Goal: Task Accomplishment & Management: Manage account settings

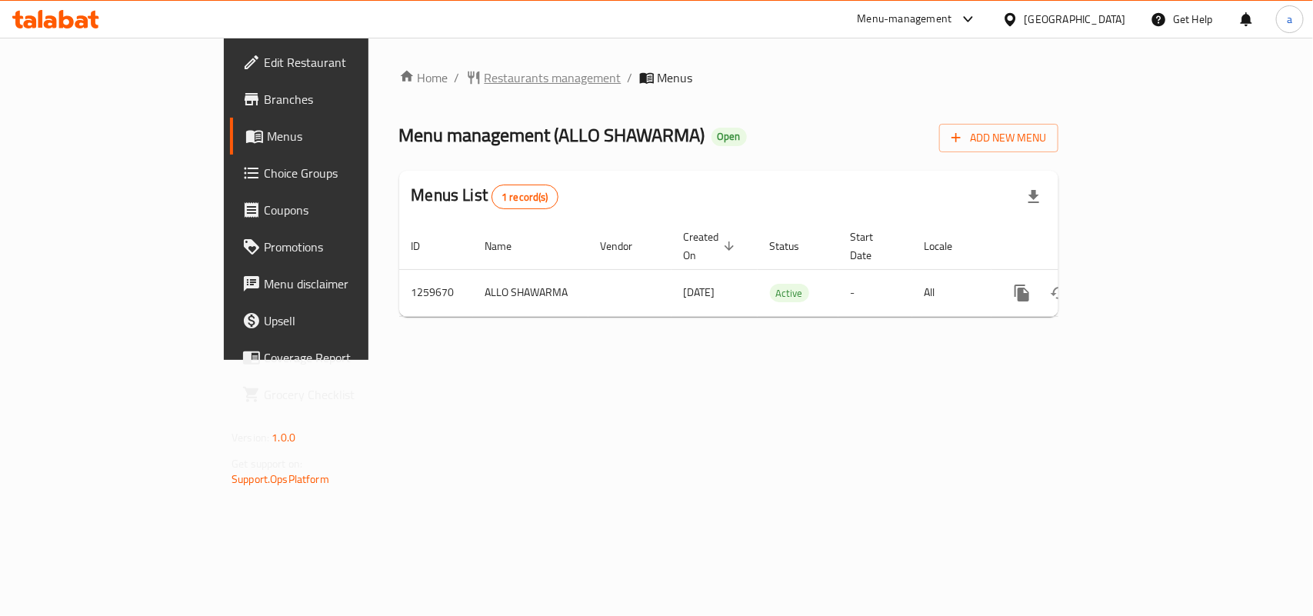
click at [484, 78] on span "Restaurants management" at bounding box center [552, 77] width 137 height 18
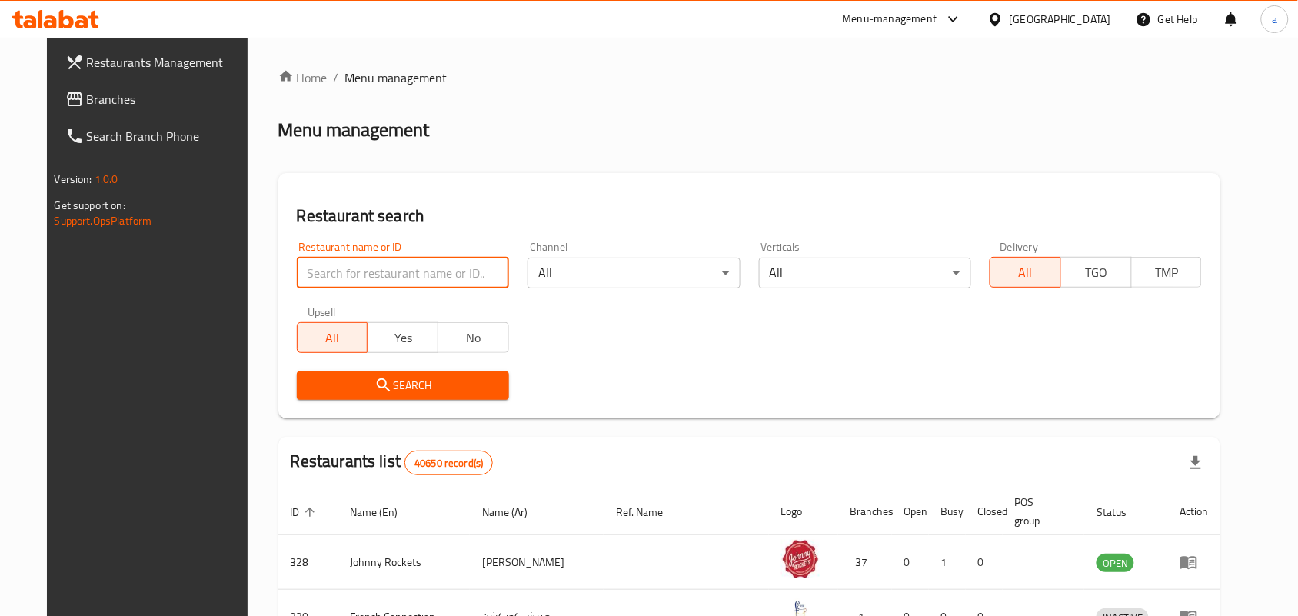
click at [371, 270] on input "search" at bounding box center [403, 273] width 212 height 31
paste input "684653"
type input "684653"
click button "Search" at bounding box center [403, 385] width 212 height 28
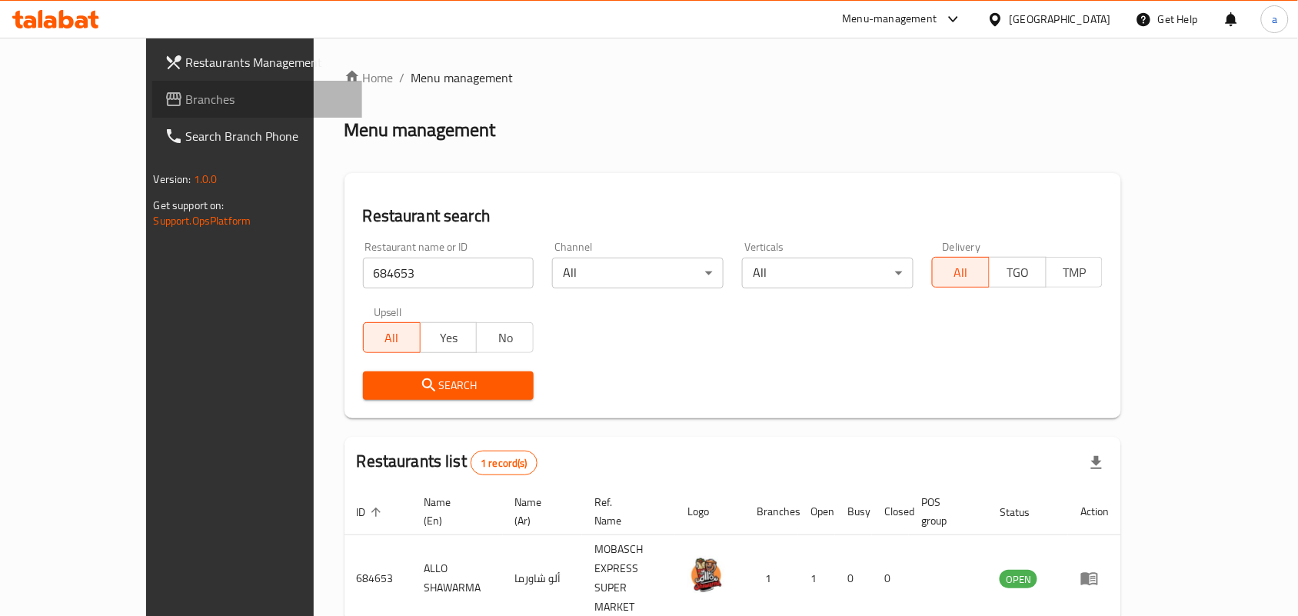
click at [186, 93] on span "Branches" at bounding box center [268, 99] width 165 height 18
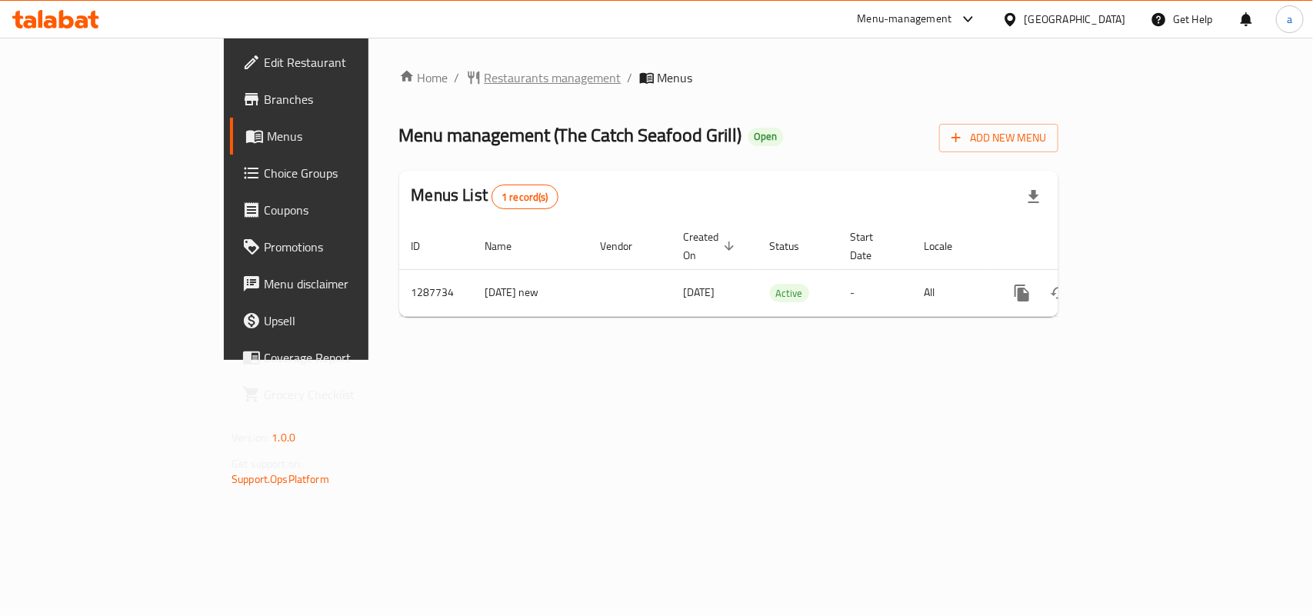
click at [484, 83] on span "Restaurants management" at bounding box center [552, 77] width 137 height 18
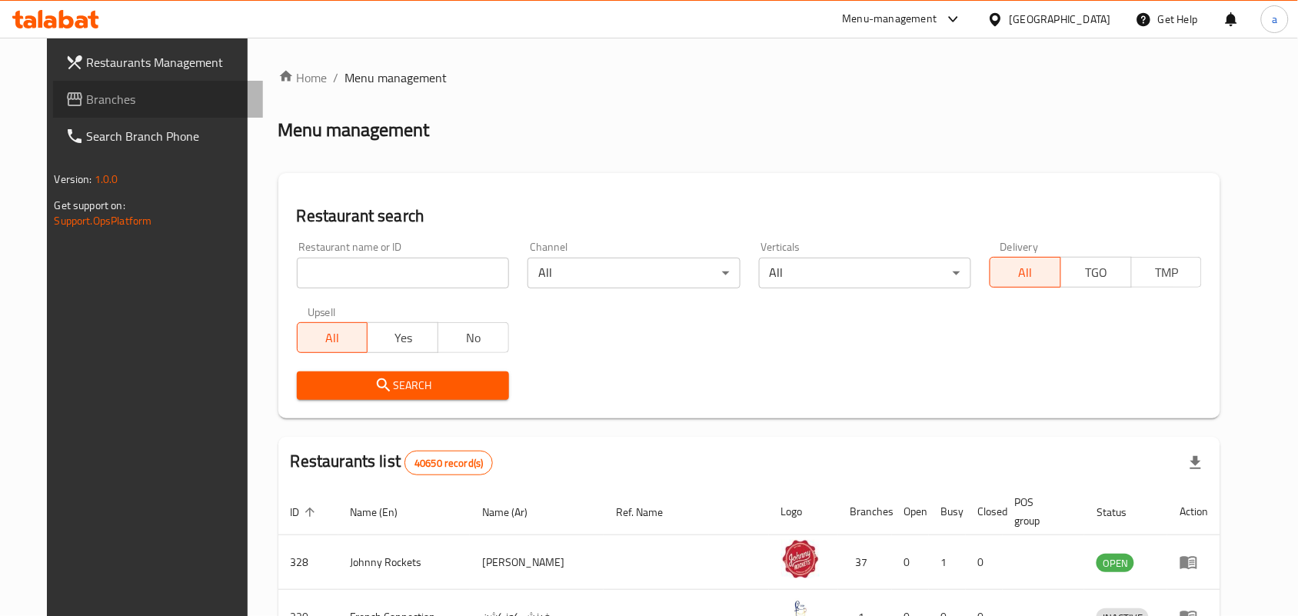
click at [98, 101] on span "Branches" at bounding box center [169, 99] width 165 height 18
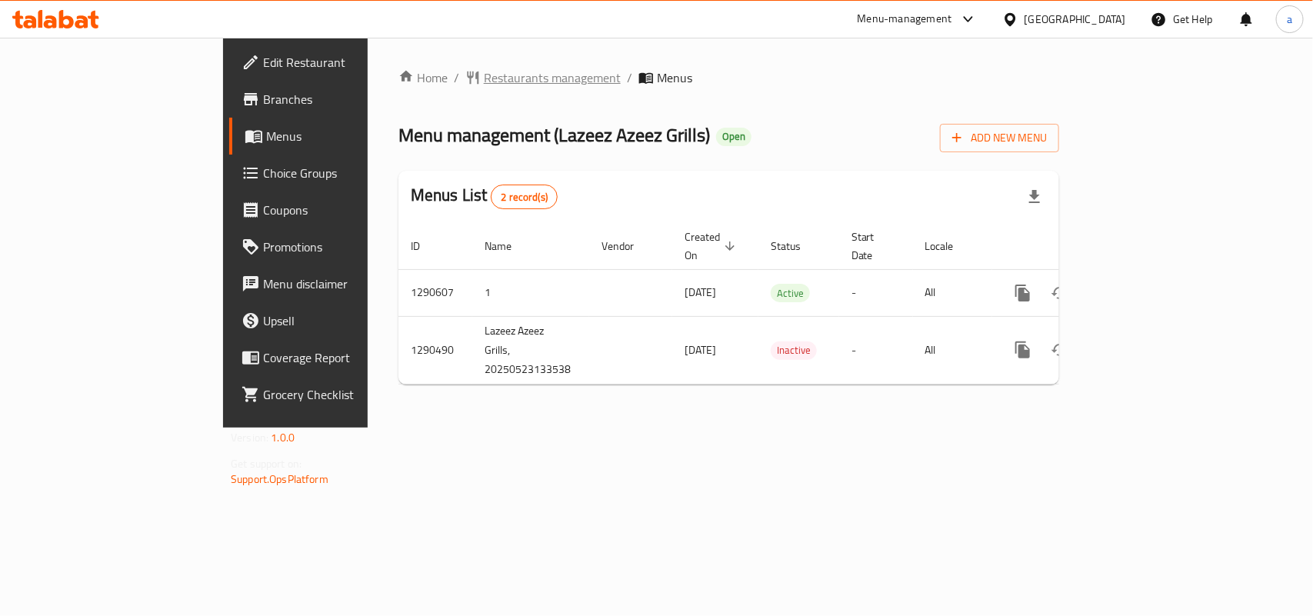
click at [484, 74] on span "Restaurants management" at bounding box center [552, 77] width 137 height 18
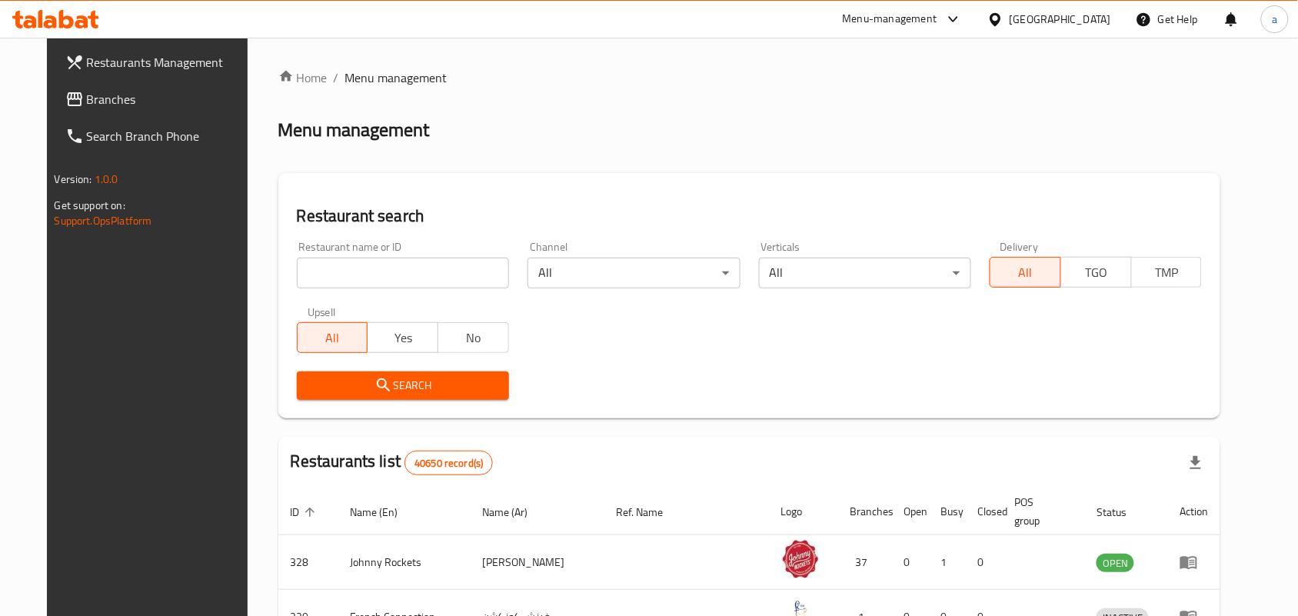
drag, startPoint x: 98, startPoint y: 110, endPoint x: 77, endPoint y: 112, distance: 21.7
click at [98, 110] on link "Branches" at bounding box center [158, 99] width 211 height 37
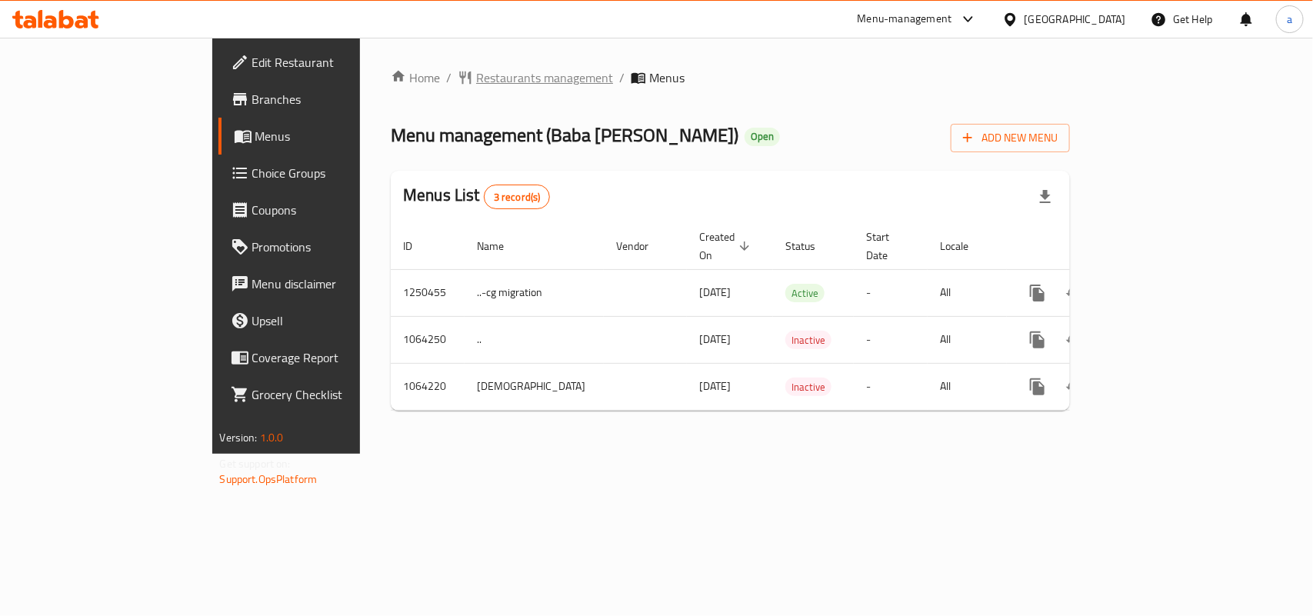
click at [476, 73] on span "Restaurants management" at bounding box center [544, 77] width 137 height 18
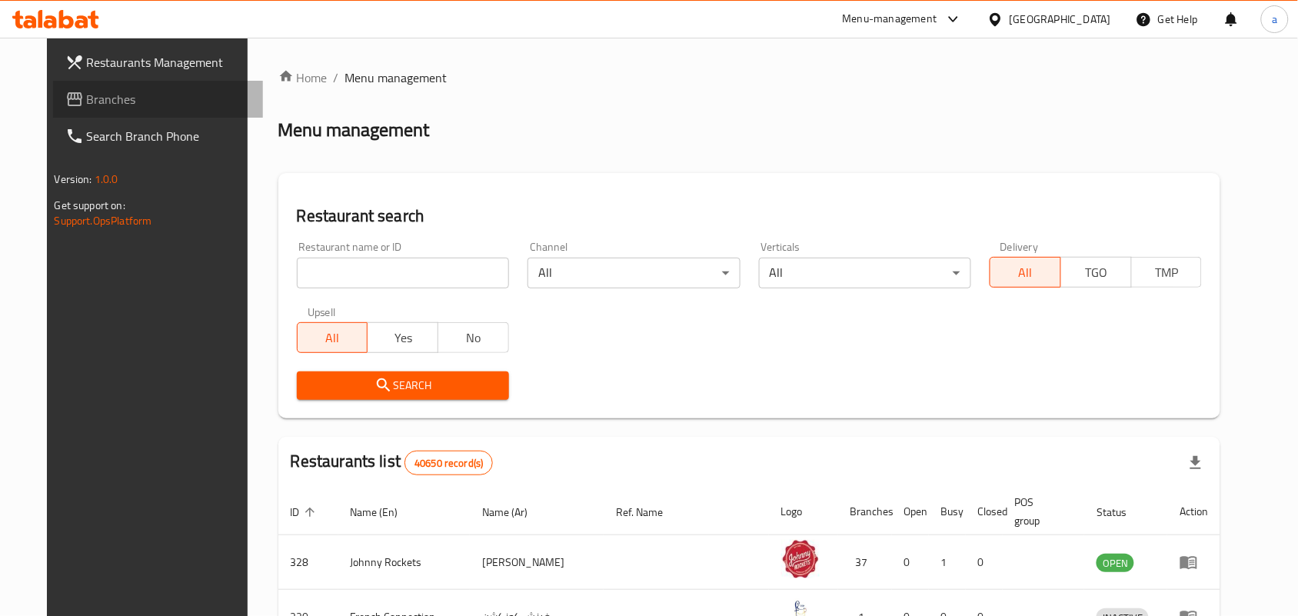
click at [87, 106] on span "Branches" at bounding box center [169, 99] width 165 height 18
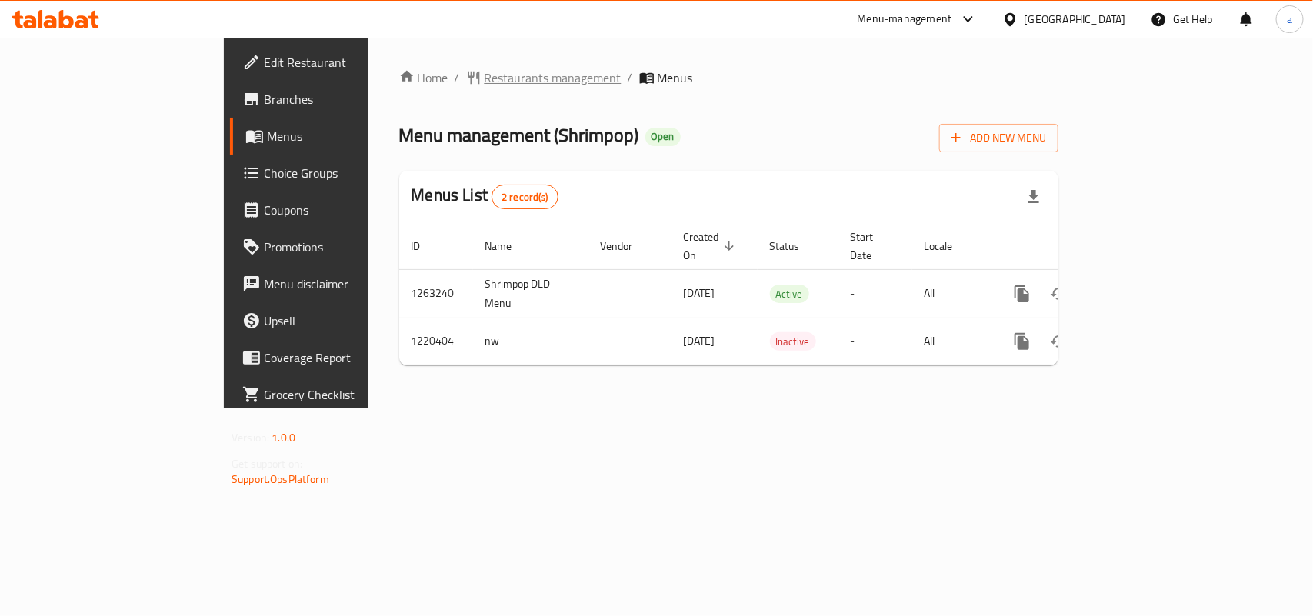
click at [484, 81] on span "Restaurants management" at bounding box center [552, 77] width 137 height 18
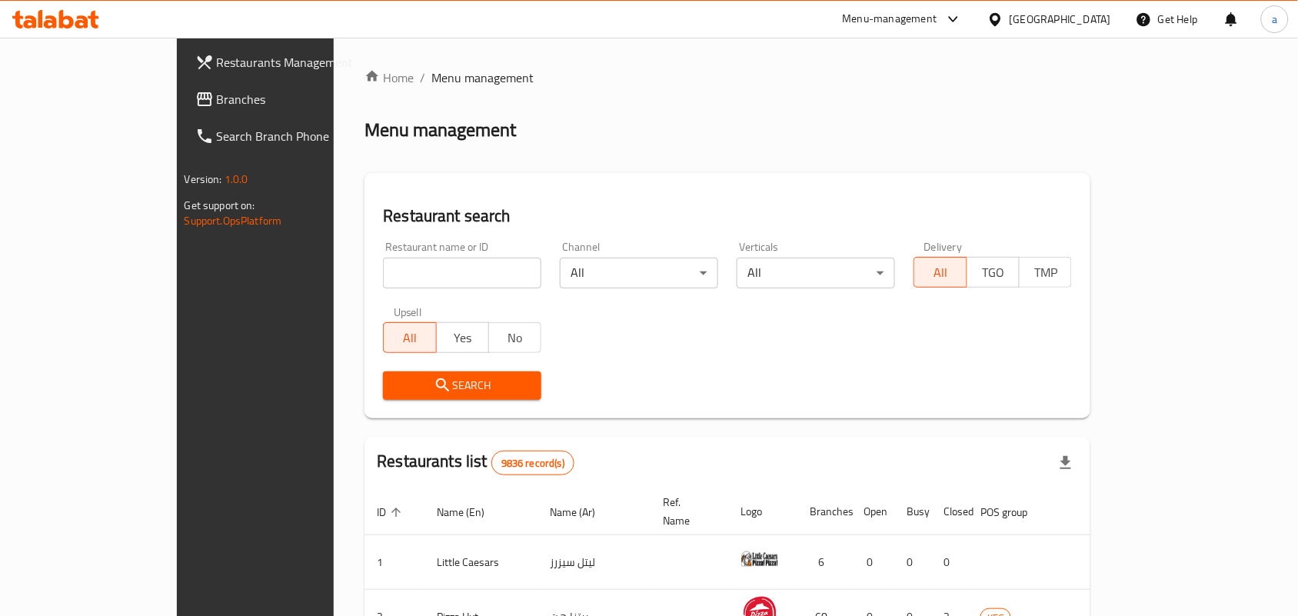
click at [217, 100] on span "Branches" at bounding box center [299, 99] width 165 height 18
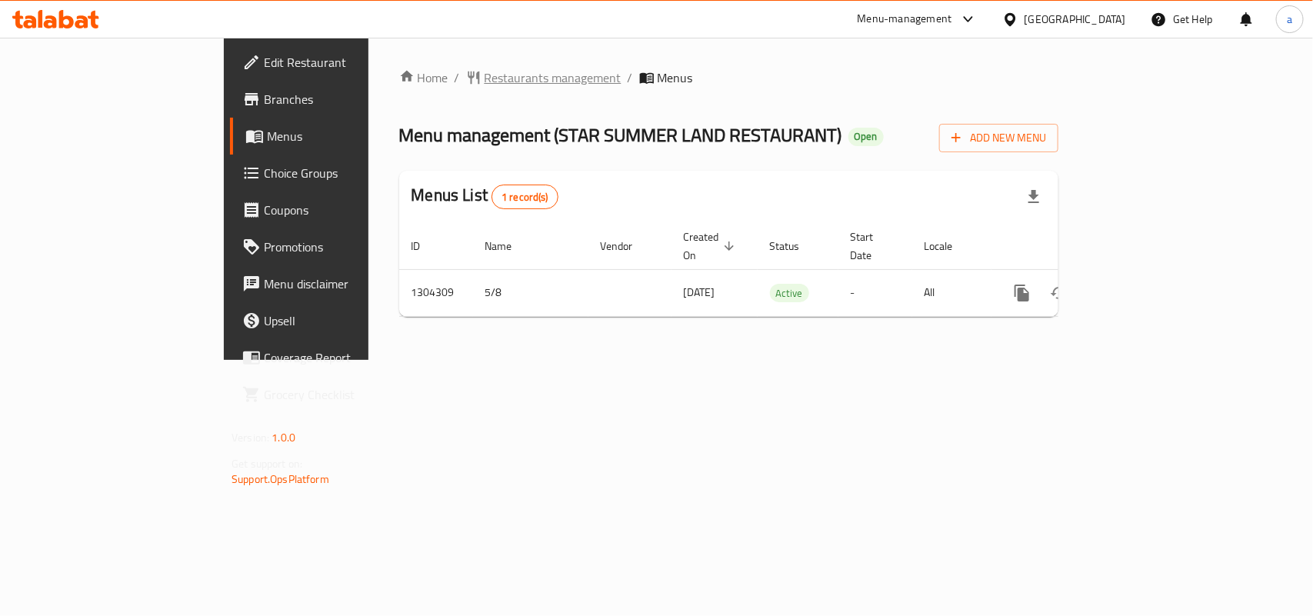
click at [484, 71] on span "Restaurants management" at bounding box center [552, 77] width 137 height 18
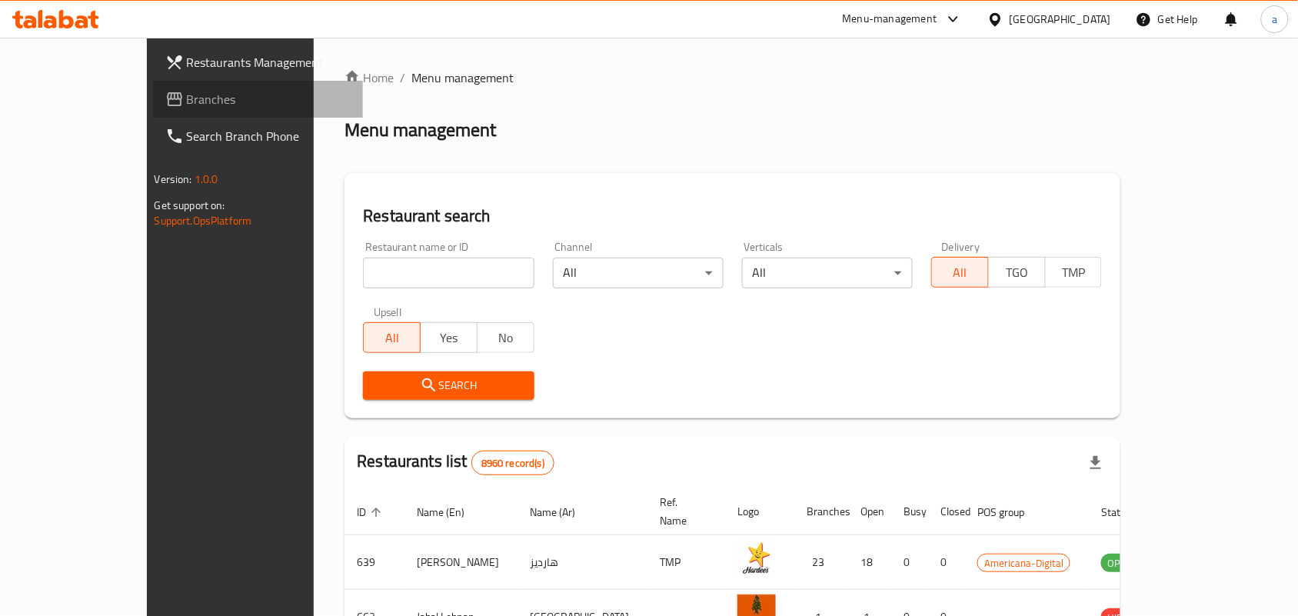
click at [187, 100] on span "Branches" at bounding box center [269, 99] width 165 height 18
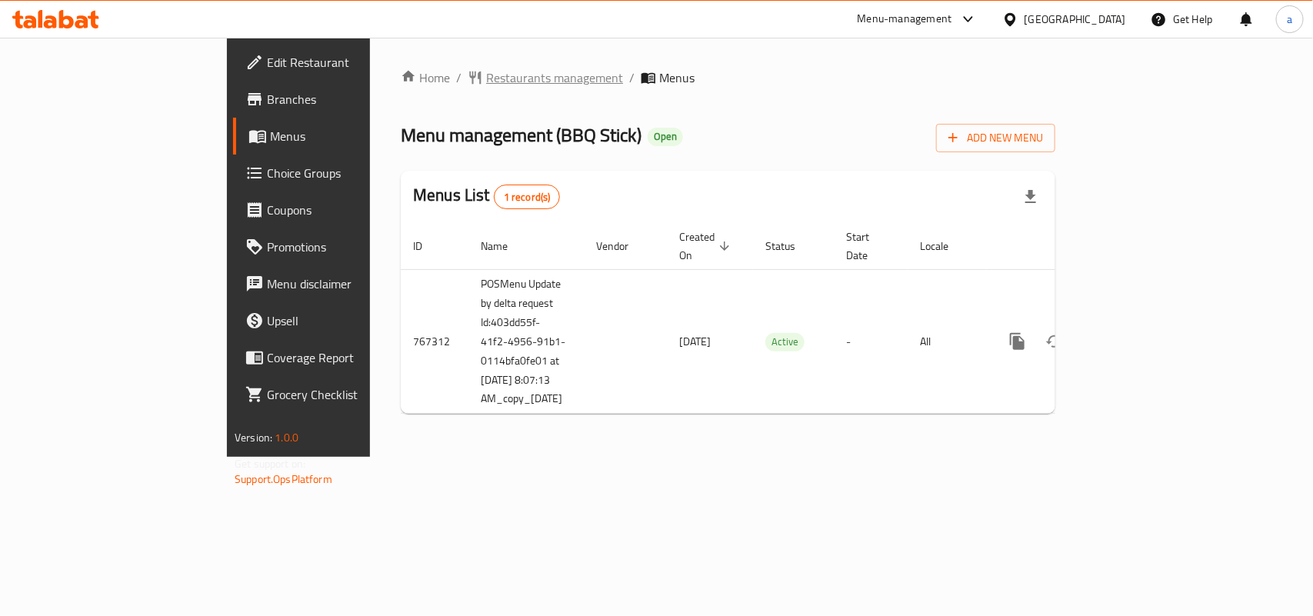
click at [486, 86] on span "Restaurants management" at bounding box center [554, 77] width 137 height 18
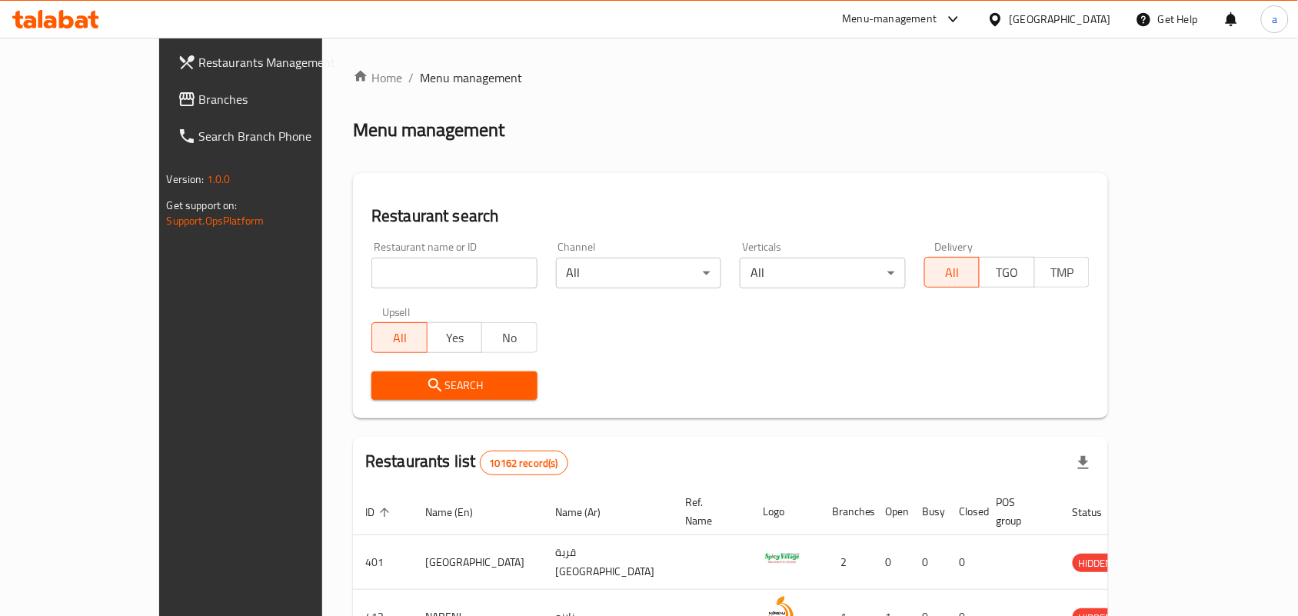
click at [371, 271] on input "search" at bounding box center [454, 273] width 166 height 31
paste input "650793"
type input "650793"
click button "Search" at bounding box center [454, 385] width 166 height 28
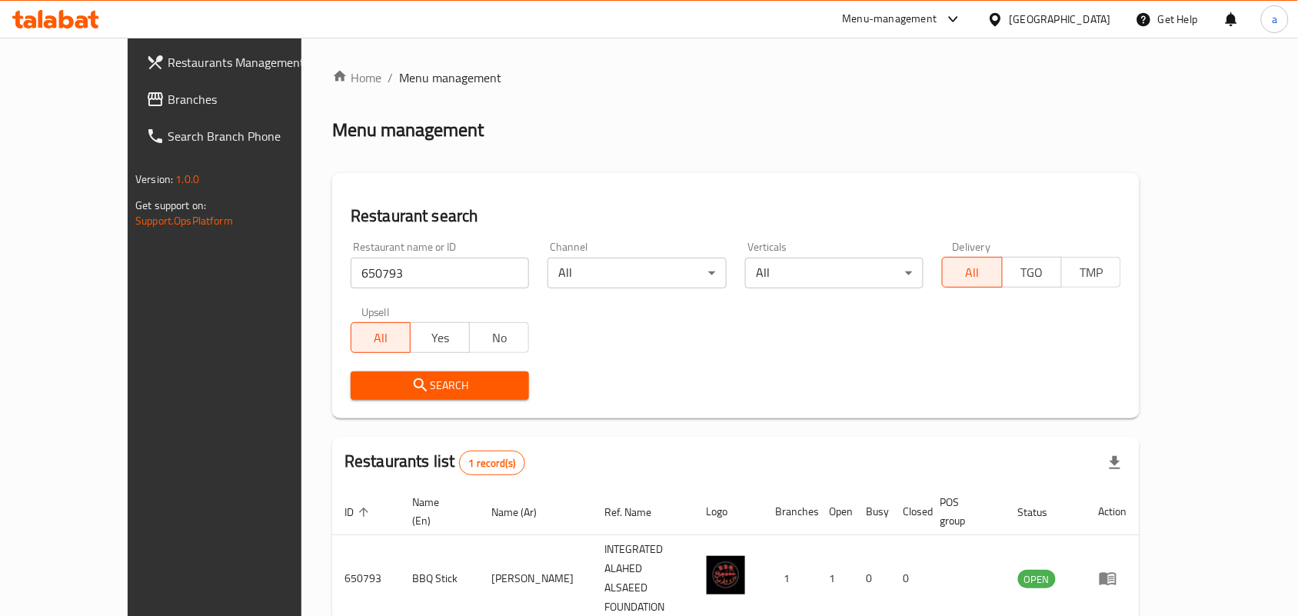
click at [134, 87] on link "Branches" at bounding box center [239, 99] width 211 height 37
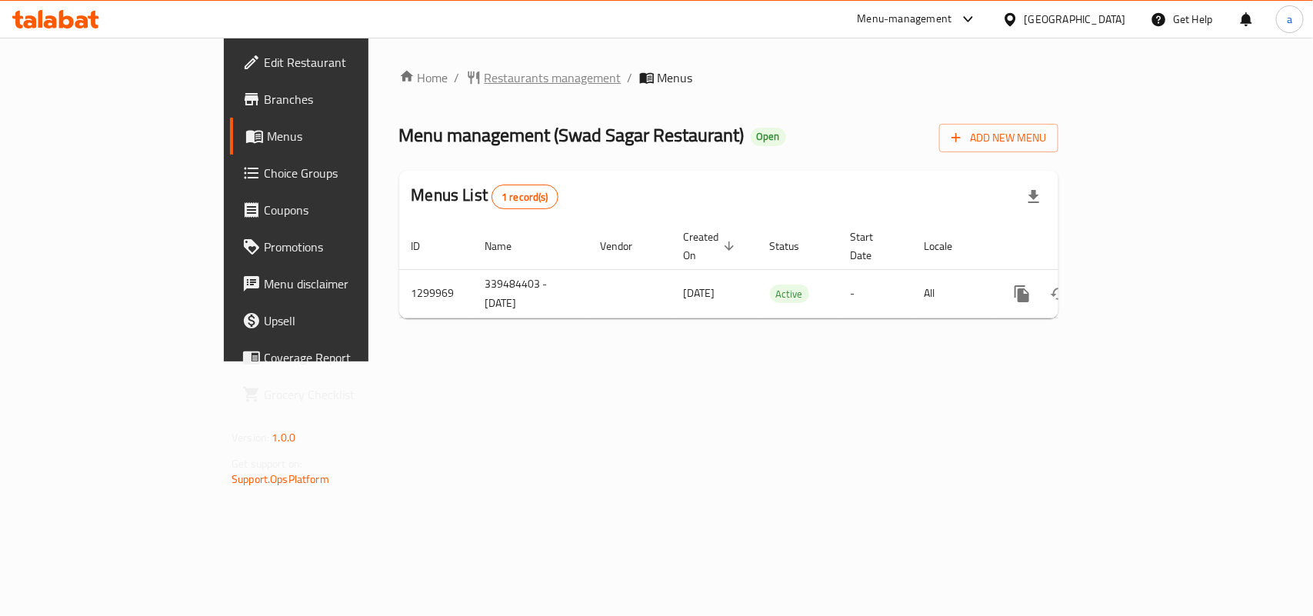
click at [484, 82] on span "Restaurants management" at bounding box center [552, 77] width 137 height 18
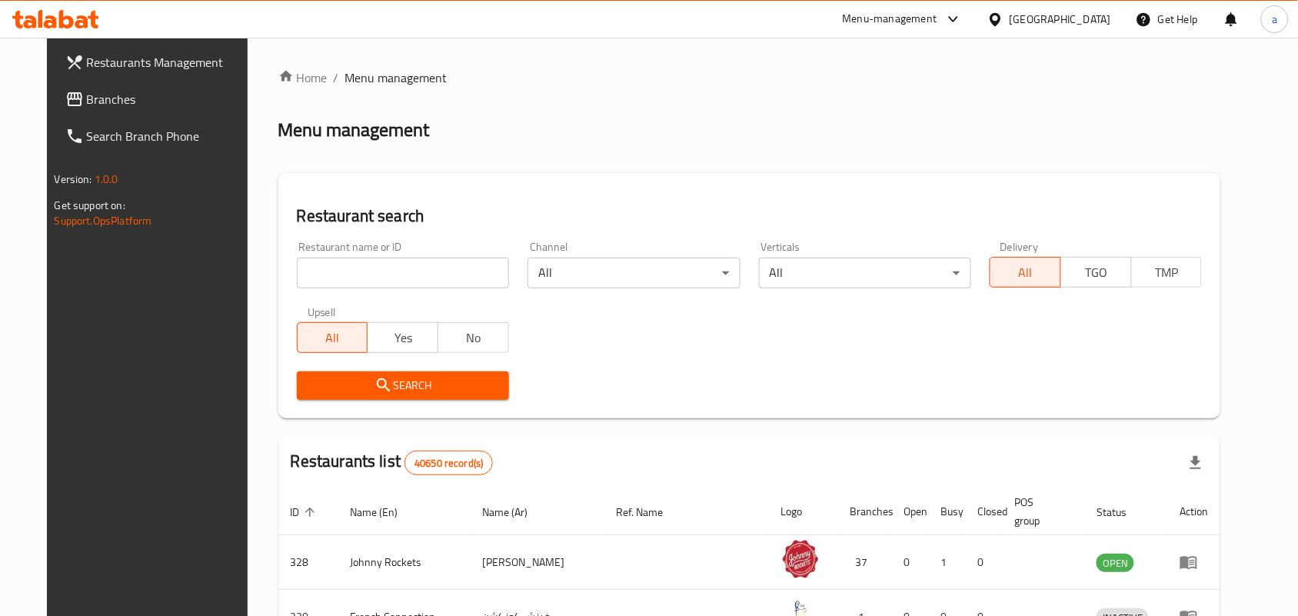
drag, startPoint x: 40, startPoint y: 97, endPoint x: 51, endPoint y: 91, distance: 12.4
click at [87, 97] on span "Branches" at bounding box center [169, 99] width 165 height 18
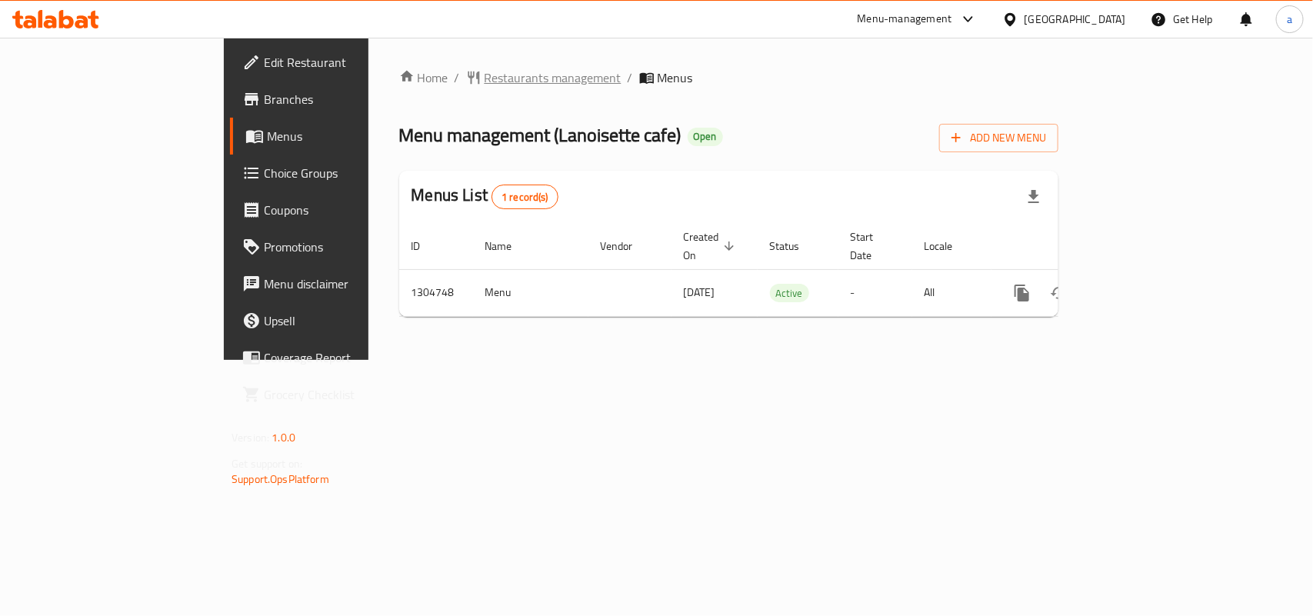
click at [484, 79] on span "Restaurants management" at bounding box center [552, 77] width 137 height 18
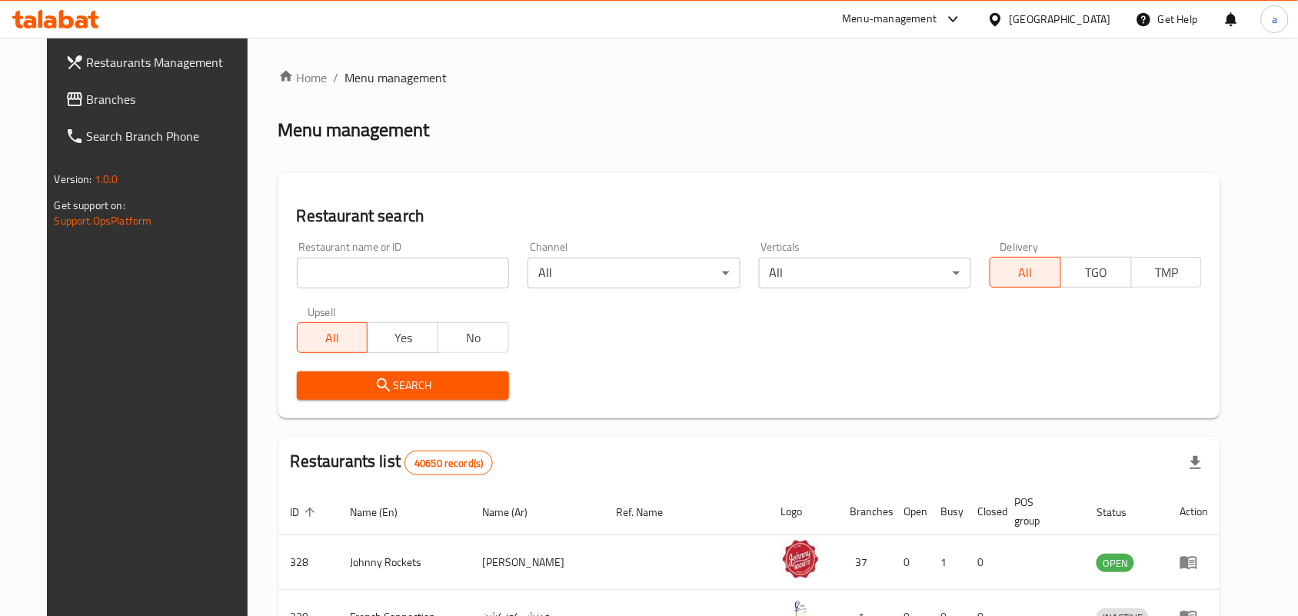
click at [87, 101] on span "Branches" at bounding box center [169, 99] width 165 height 18
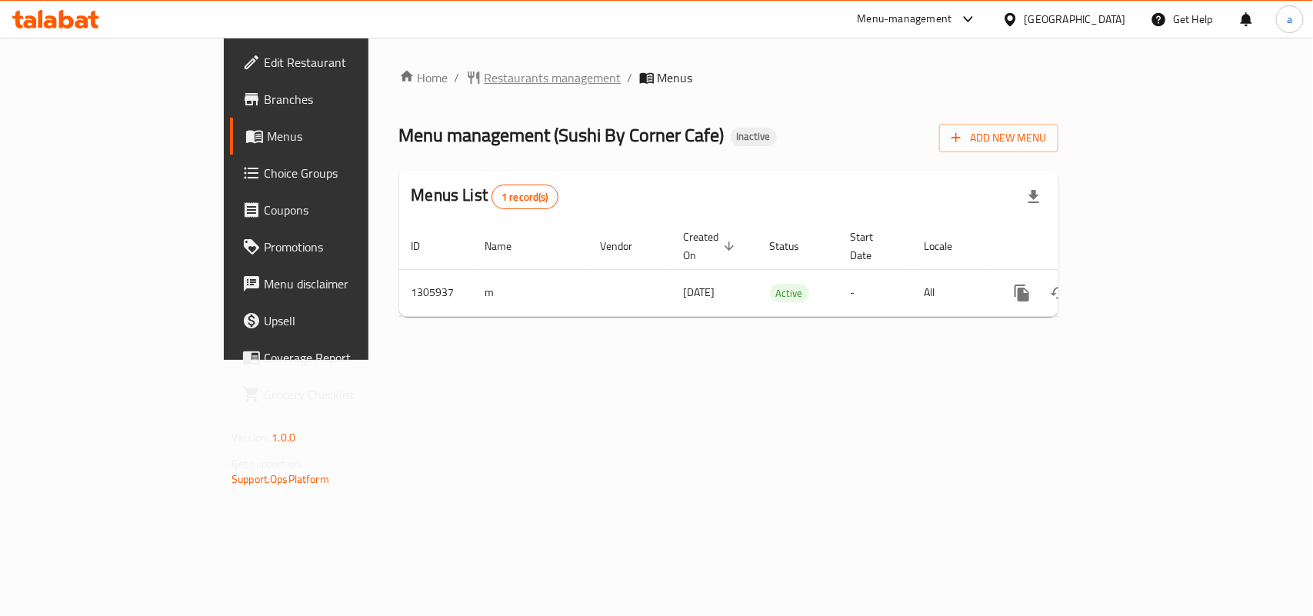
click at [484, 78] on span "Restaurants management" at bounding box center [552, 77] width 137 height 18
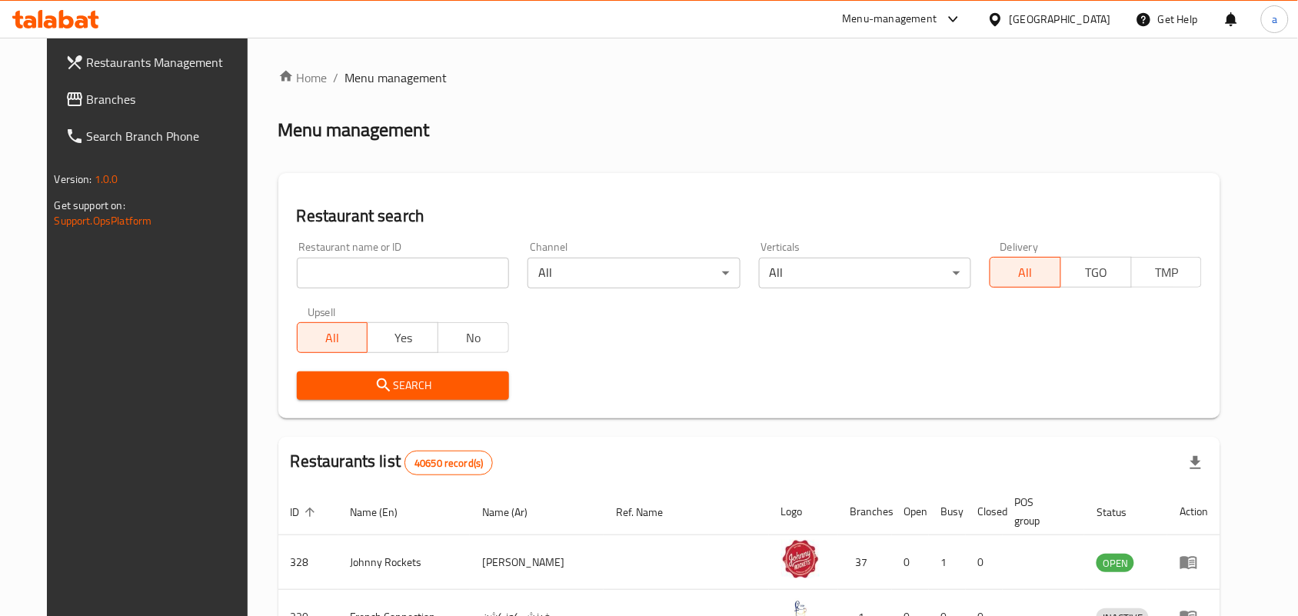
click at [108, 98] on span "Branches" at bounding box center [169, 99] width 165 height 18
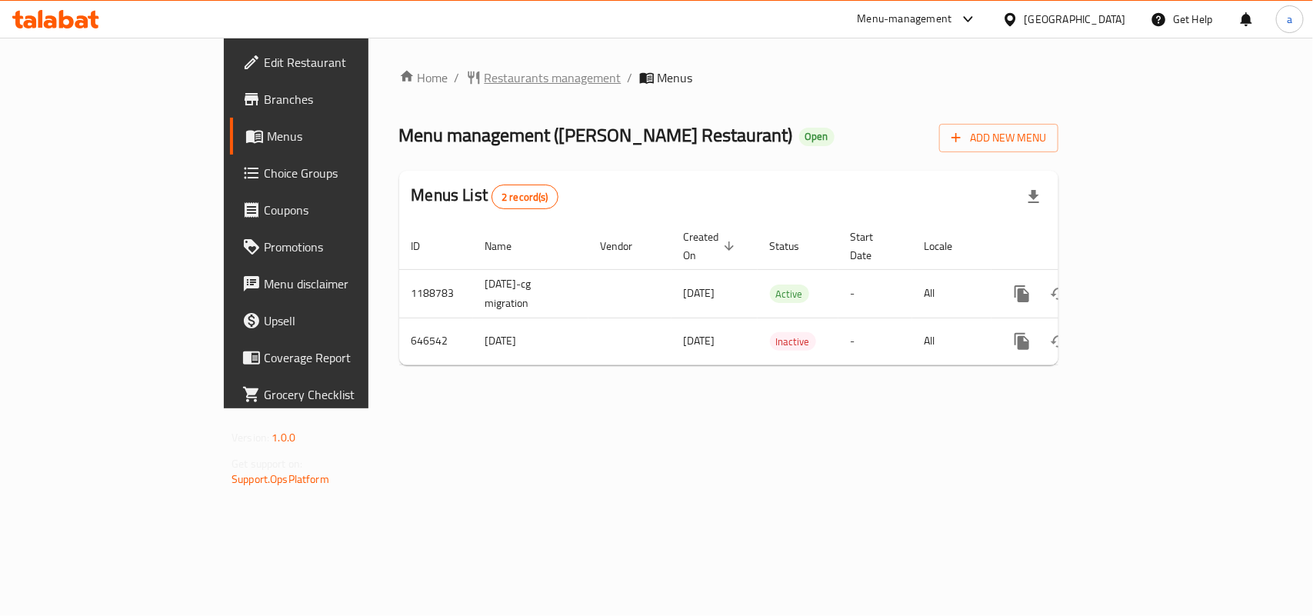
click at [484, 79] on span "Restaurants management" at bounding box center [552, 77] width 137 height 18
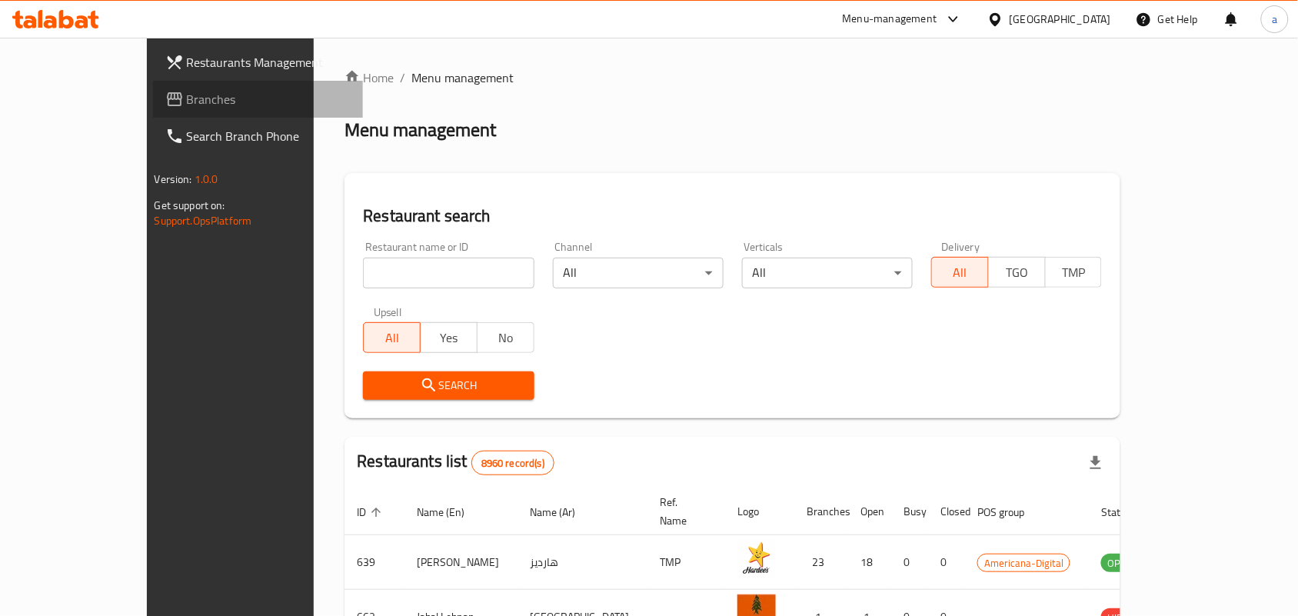
click at [187, 97] on span "Branches" at bounding box center [269, 99] width 165 height 18
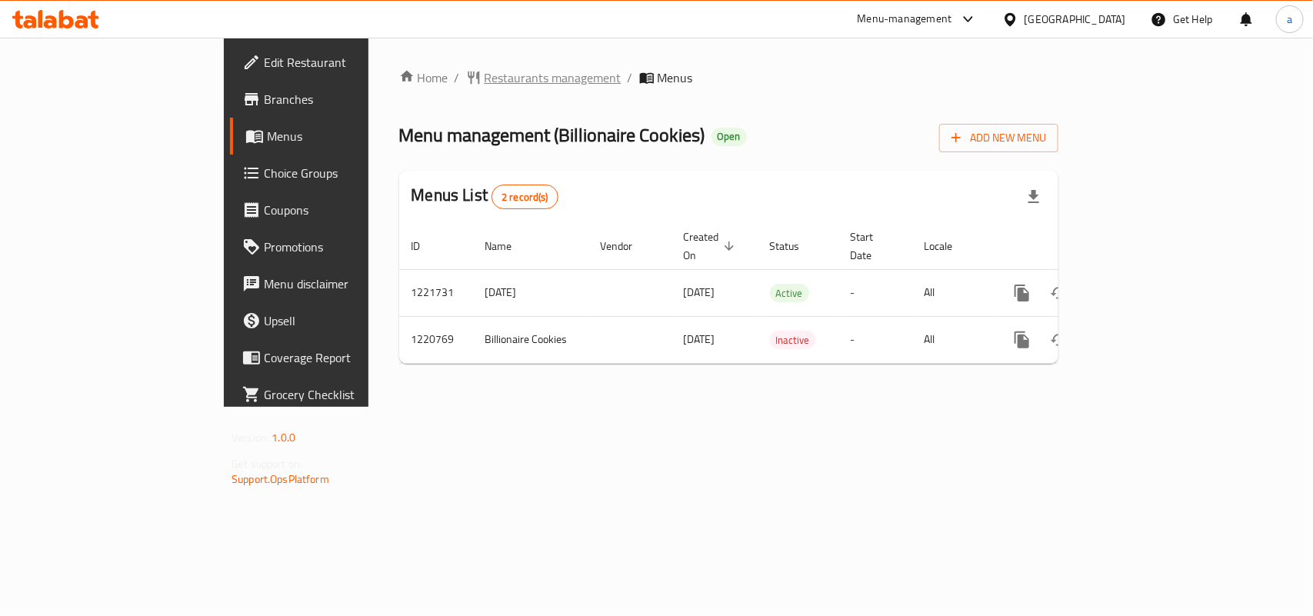
click at [484, 72] on span "Restaurants management" at bounding box center [552, 77] width 137 height 18
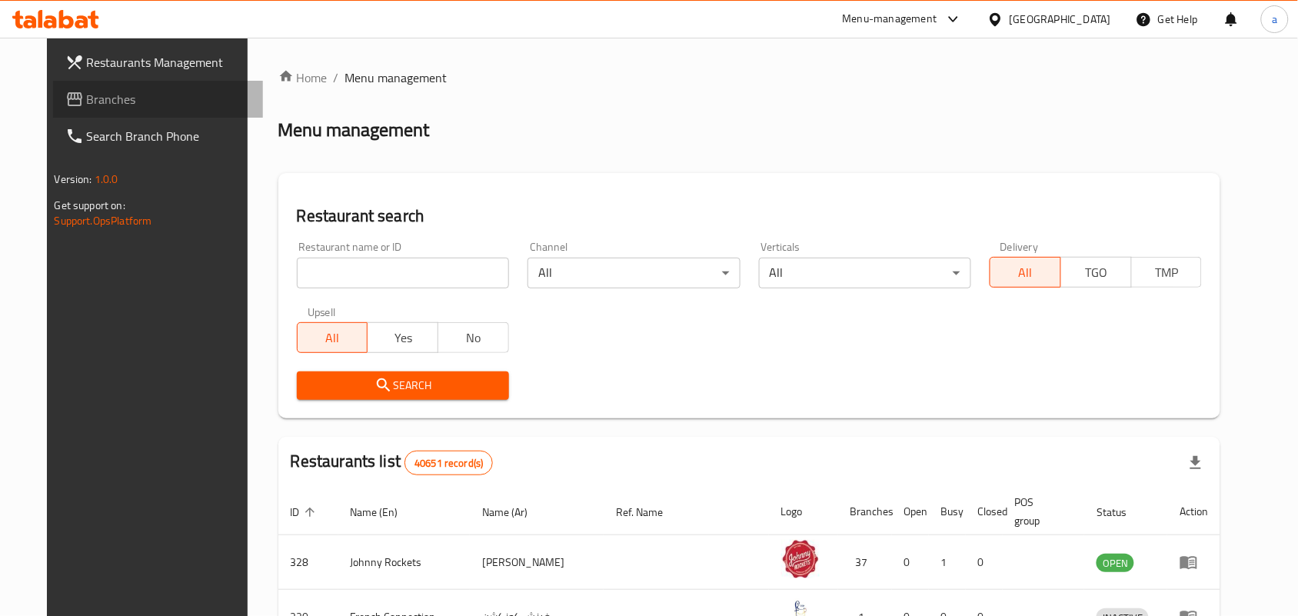
click at [104, 100] on span "Branches" at bounding box center [169, 99] width 165 height 18
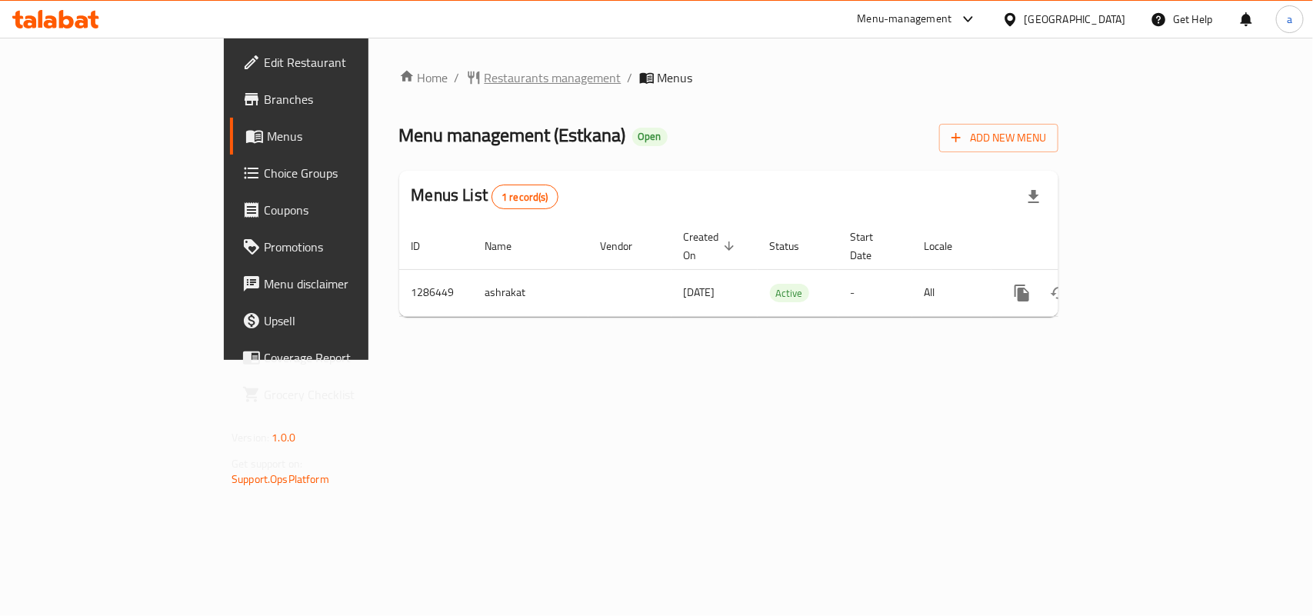
click at [484, 82] on span "Restaurants management" at bounding box center [552, 77] width 137 height 18
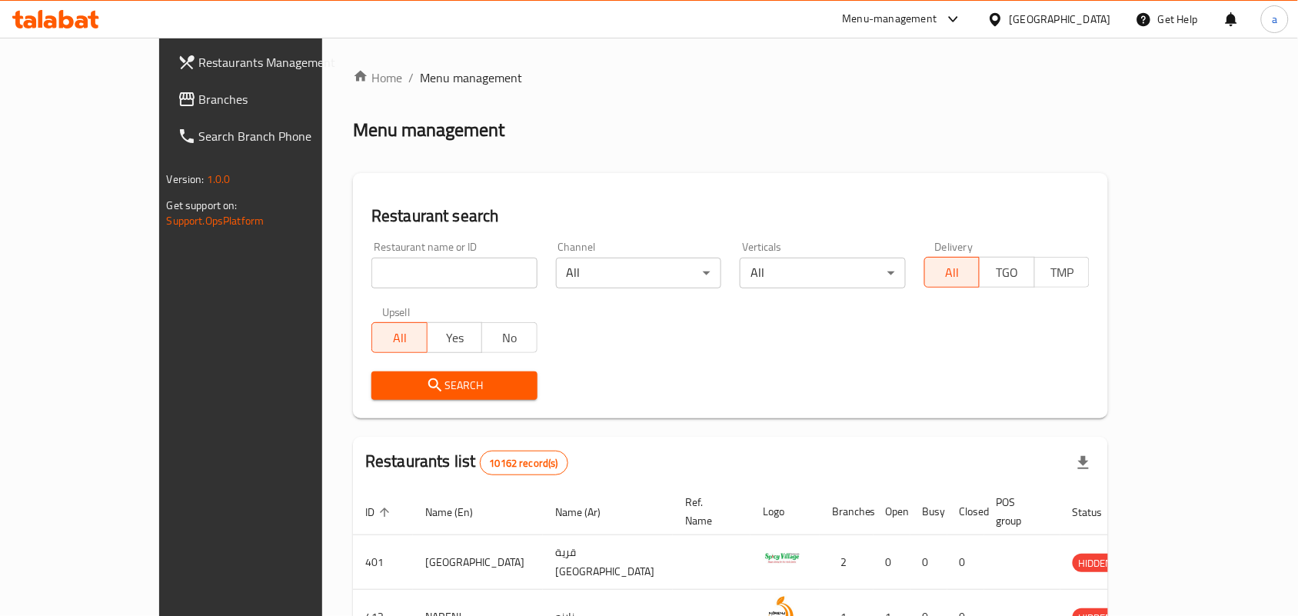
click at [371, 281] on input "search" at bounding box center [454, 273] width 166 height 31
paste input "696350"
type input "696350"
click button "Search" at bounding box center [454, 385] width 166 height 28
